Goal: Task Accomplishment & Management: Manage account settings

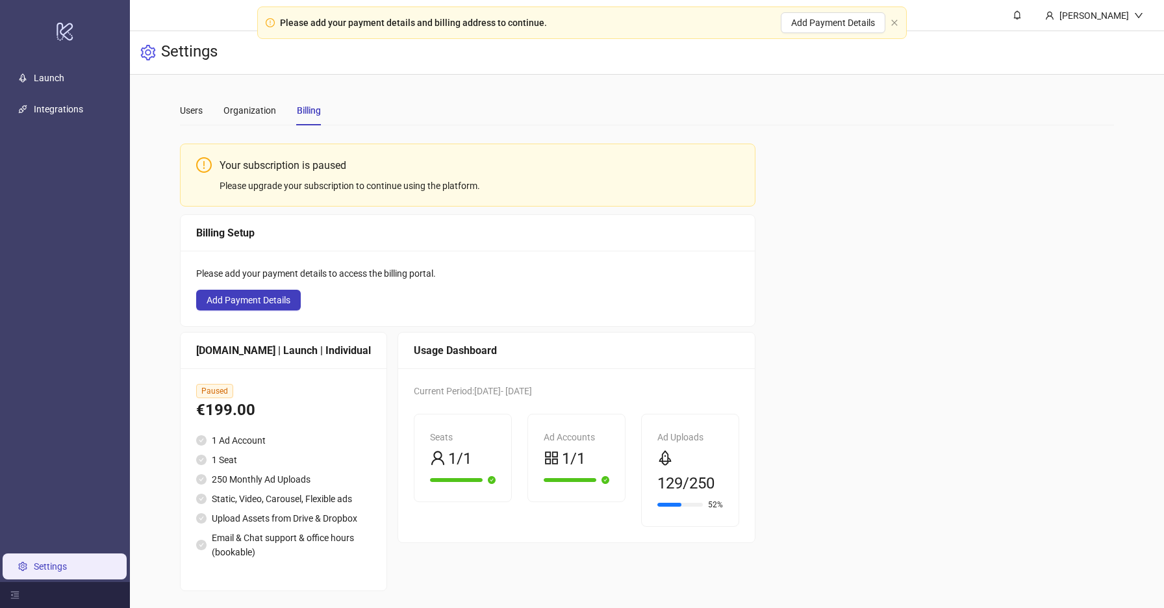
click at [49, 562] on link "Settings" at bounding box center [50, 566] width 33 height 10
click at [48, 83] on link "Launch" at bounding box center [49, 78] width 31 height 10
click at [48, 109] on link "Integrations" at bounding box center [58, 109] width 49 height 10
click at [212, 110] on div "Users Organization Billing" at bounding box center [250, 110] width 141 height 30
click at [193, 110] on div "Users" at bounding box center [191, 110] width 23 height 14
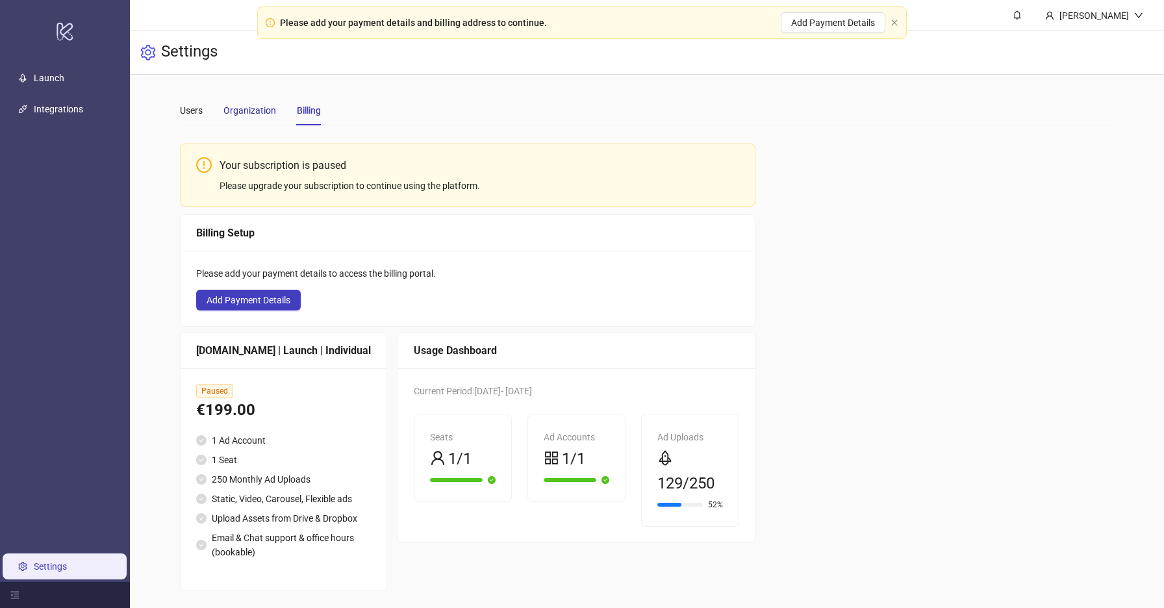
click at [249, 114] on div "Organization" at bounding box center [249, 110] width 53 height 14
click at [260, 290] on button "Add Payment Details" at bounding box center [248, 300] width 105 height 21
